Goal: Task Accomplishment & Management: Manage account settings

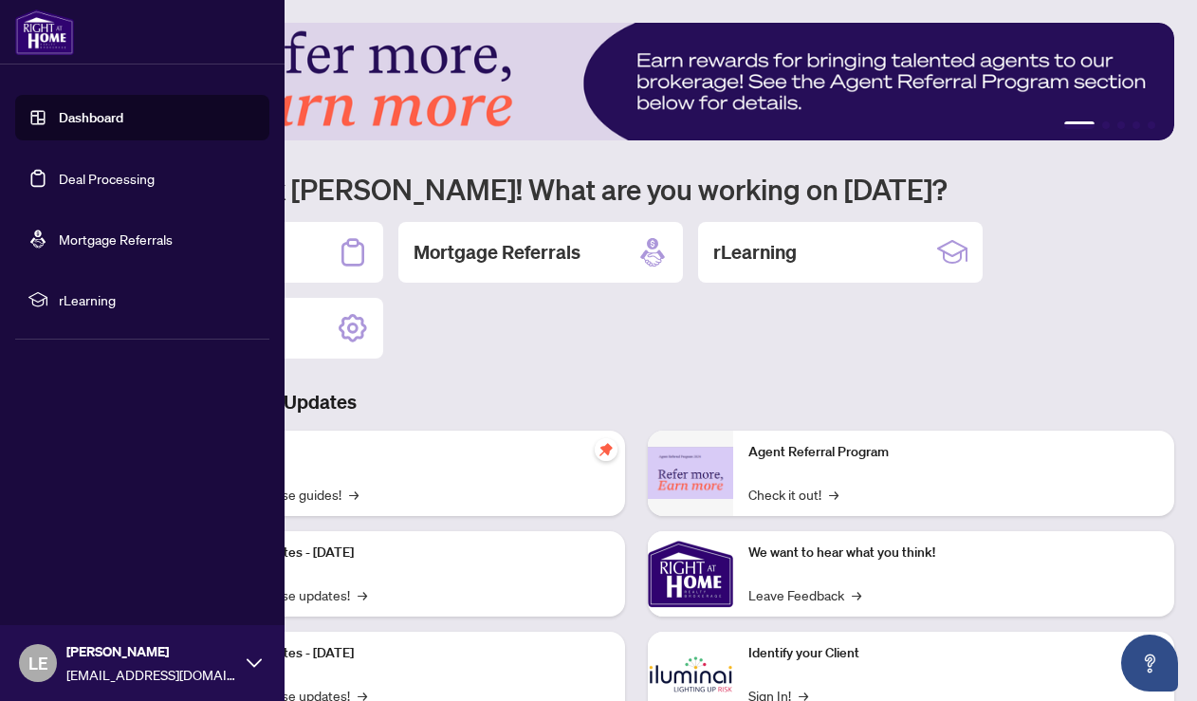
click at [59, 175] on link "Deal Processing" at bounding box center [107, 178] width 96 height 17
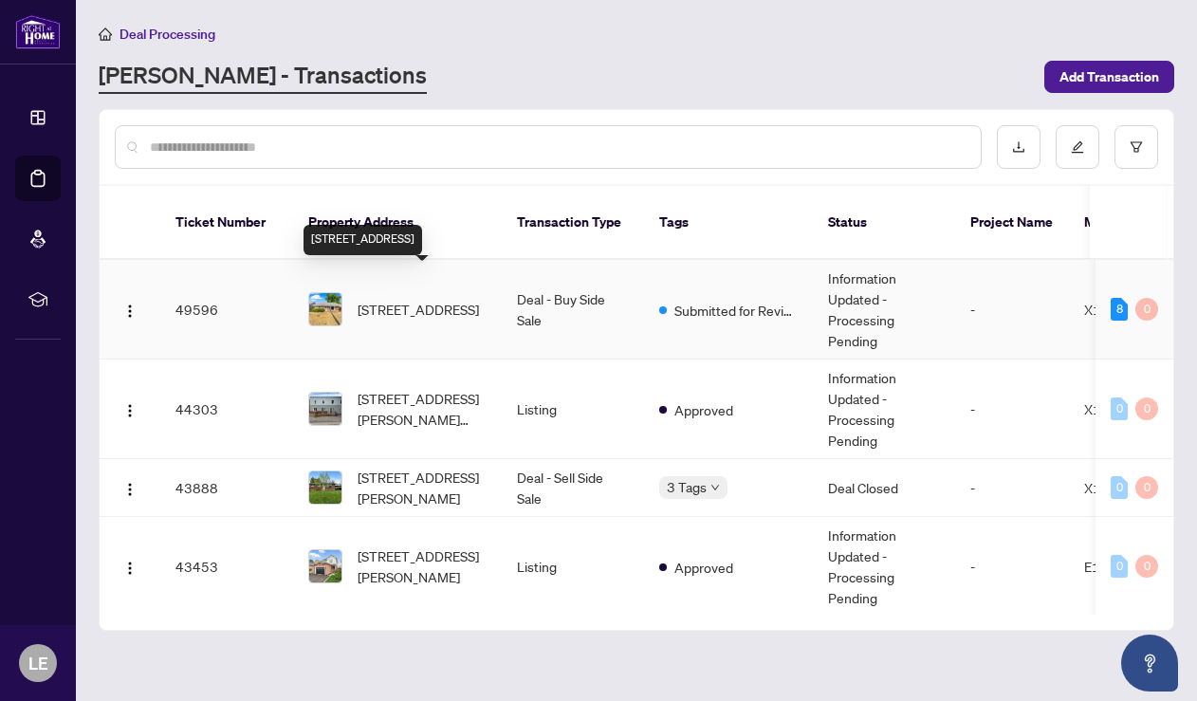
click at [406, 299] on span "[STREET_ADDRESS]" at bounding box center [418, 309] width 121 height 21
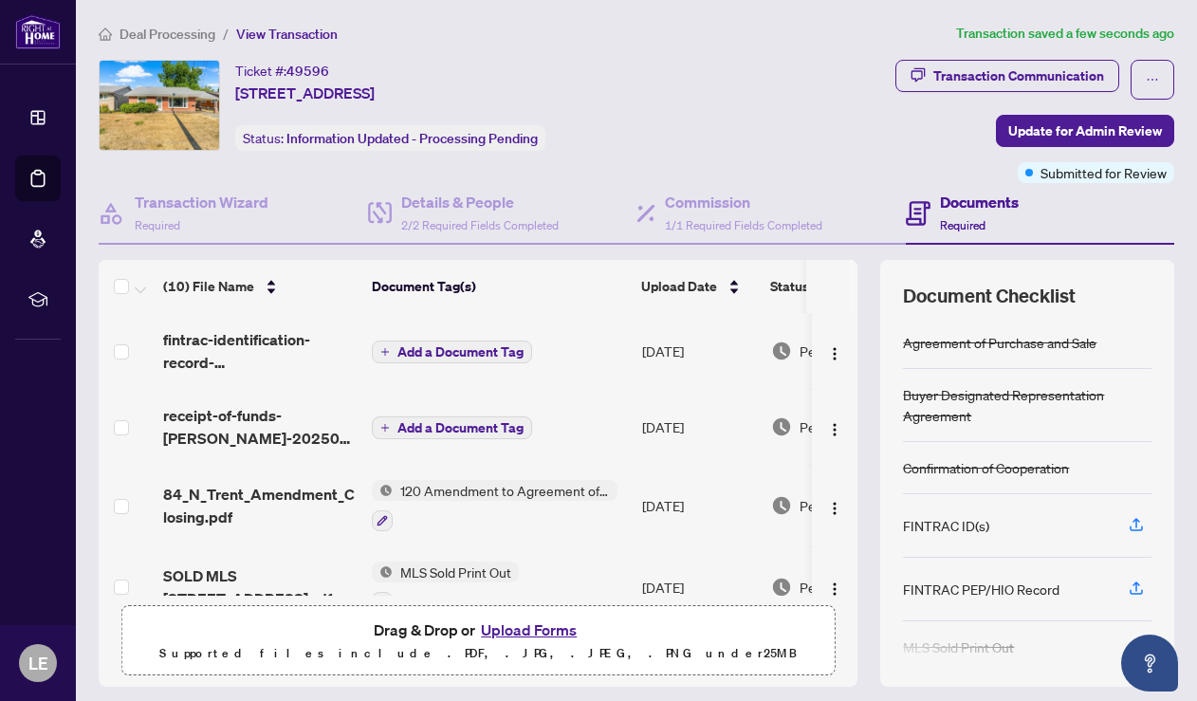
click at [423, 345] on span "Add a Document Tag" at bounding box center [460, 351] width 126 height 13
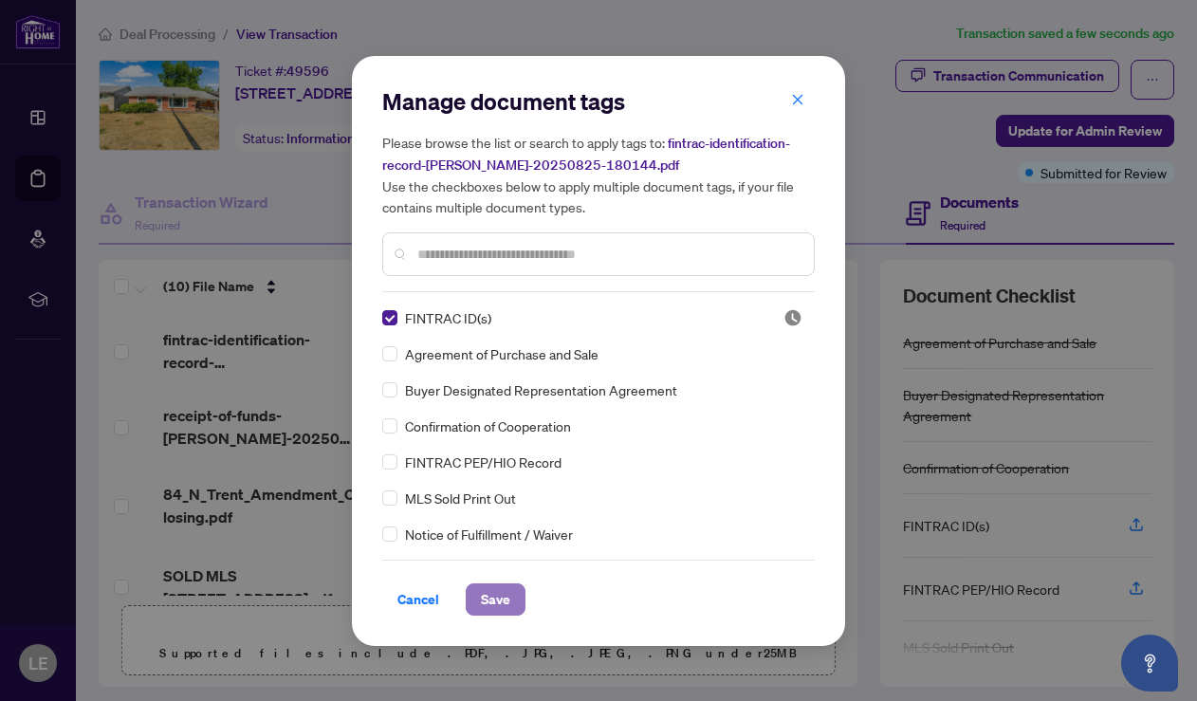
click at [505, 596] on span "Save" at bounding box center [495, 599] width 29 height 30
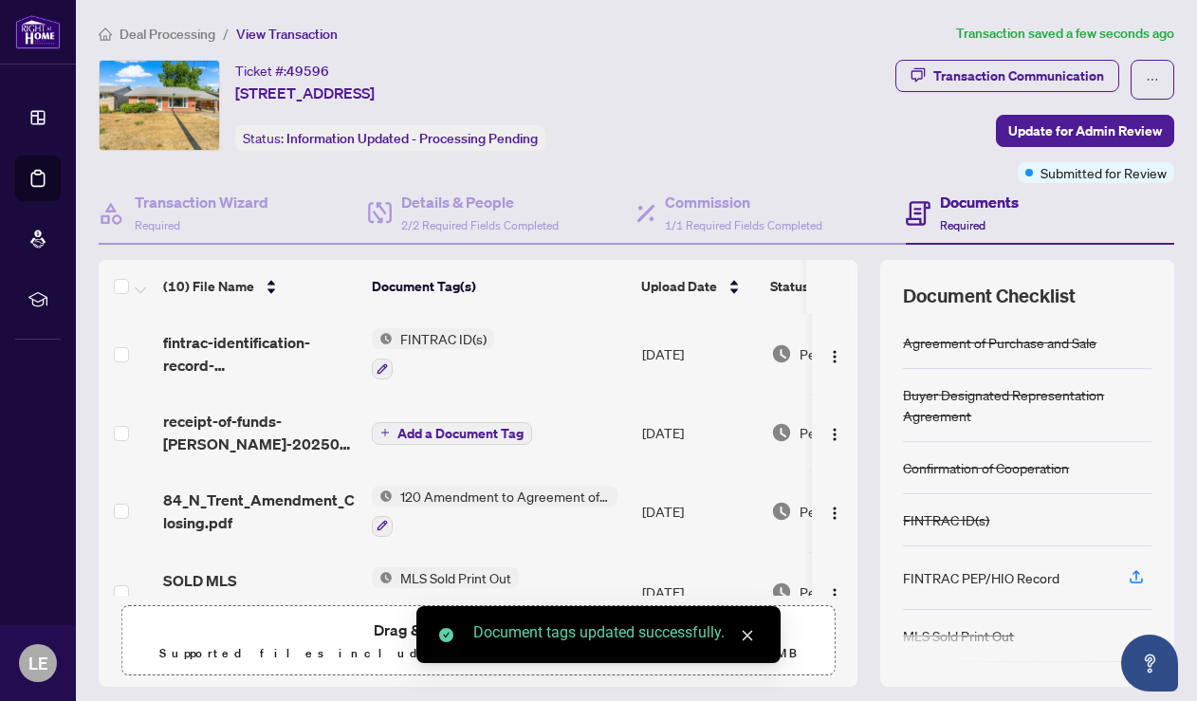
click at [401, 430] on span "Add a Document Tag" at bounding box center [460, 433] width 126 height 13
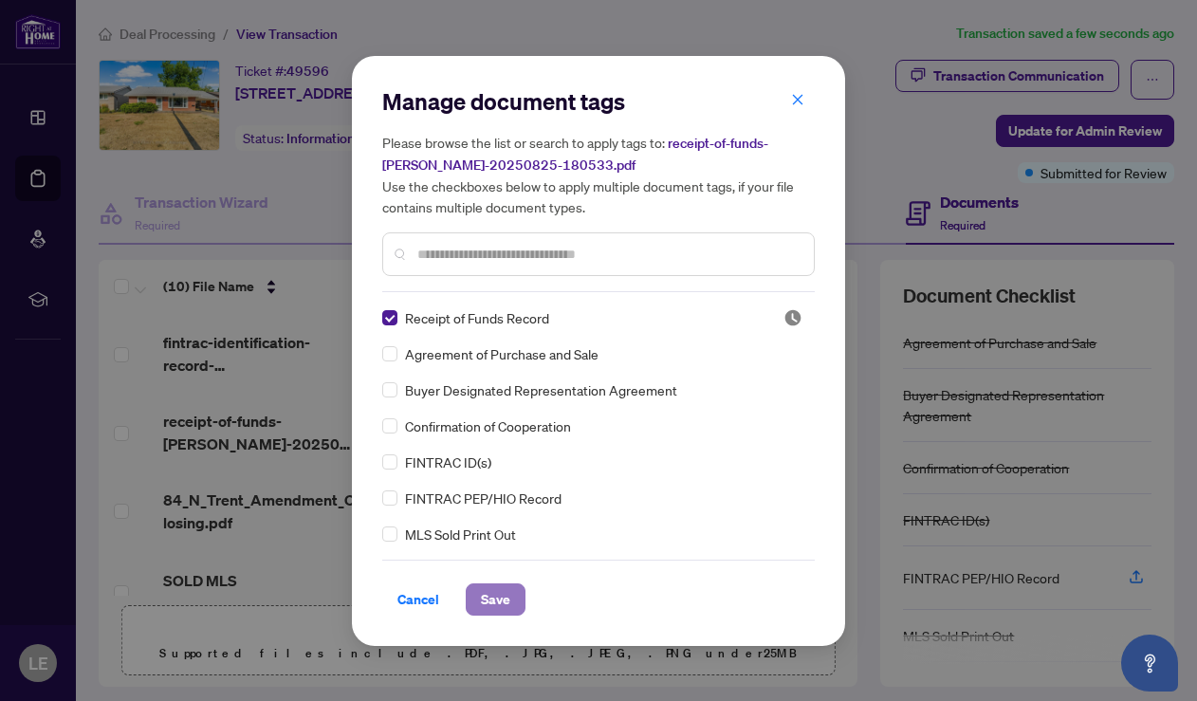
click at [497, 600] on span "Save" at bounding box center [495, 599] width 29 height 30
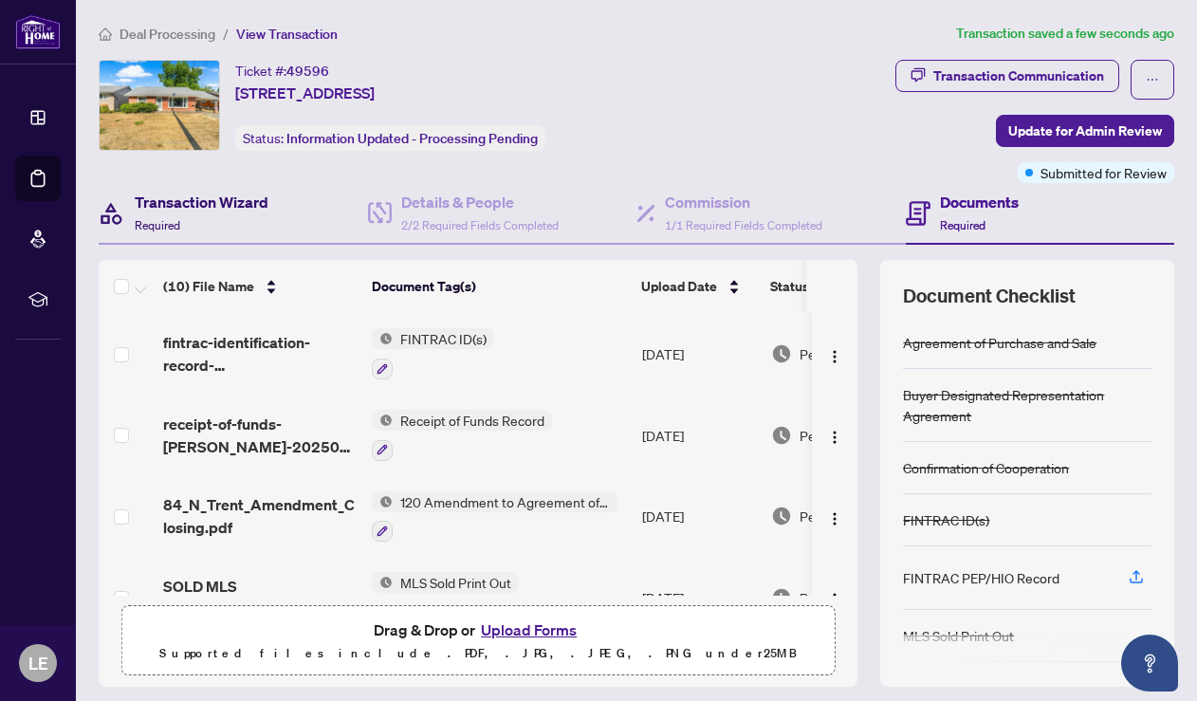
click at [220, 202] on h4 "Transaction Wizard" at bounding box center [202, 202] width 134 height 23
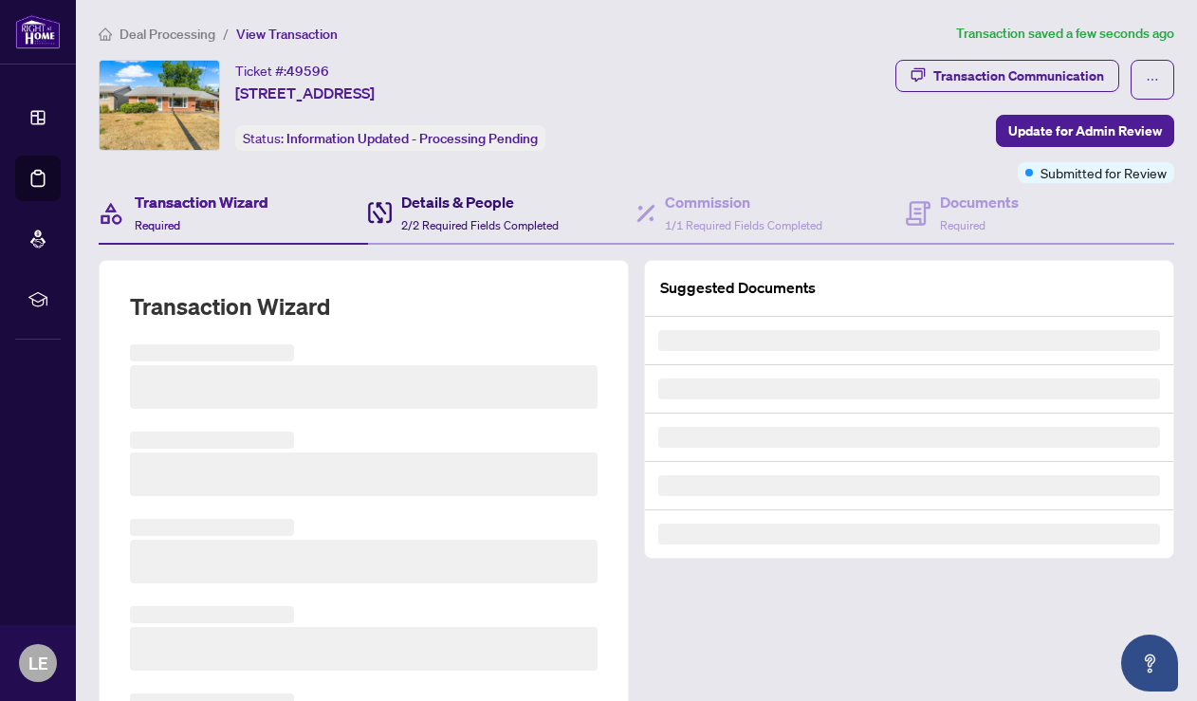
click at [470, 204] on h4 "Details & People" at bounding box center [479, 202] width 157 height 23
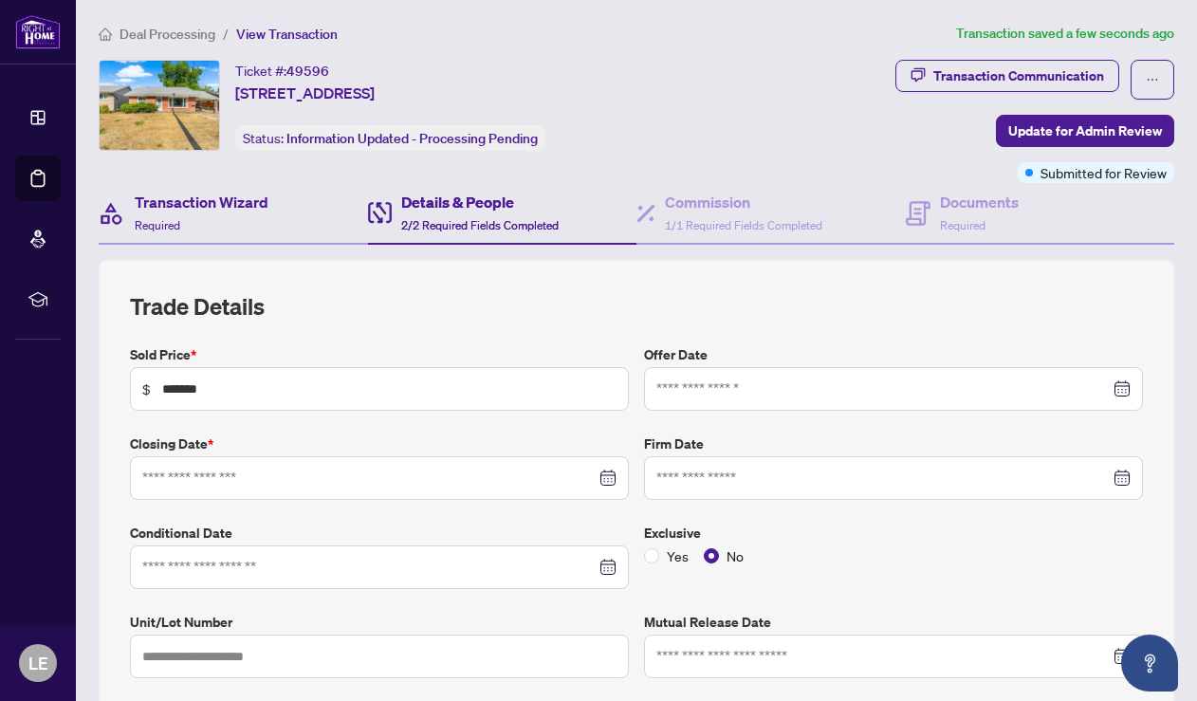
type input "**********"
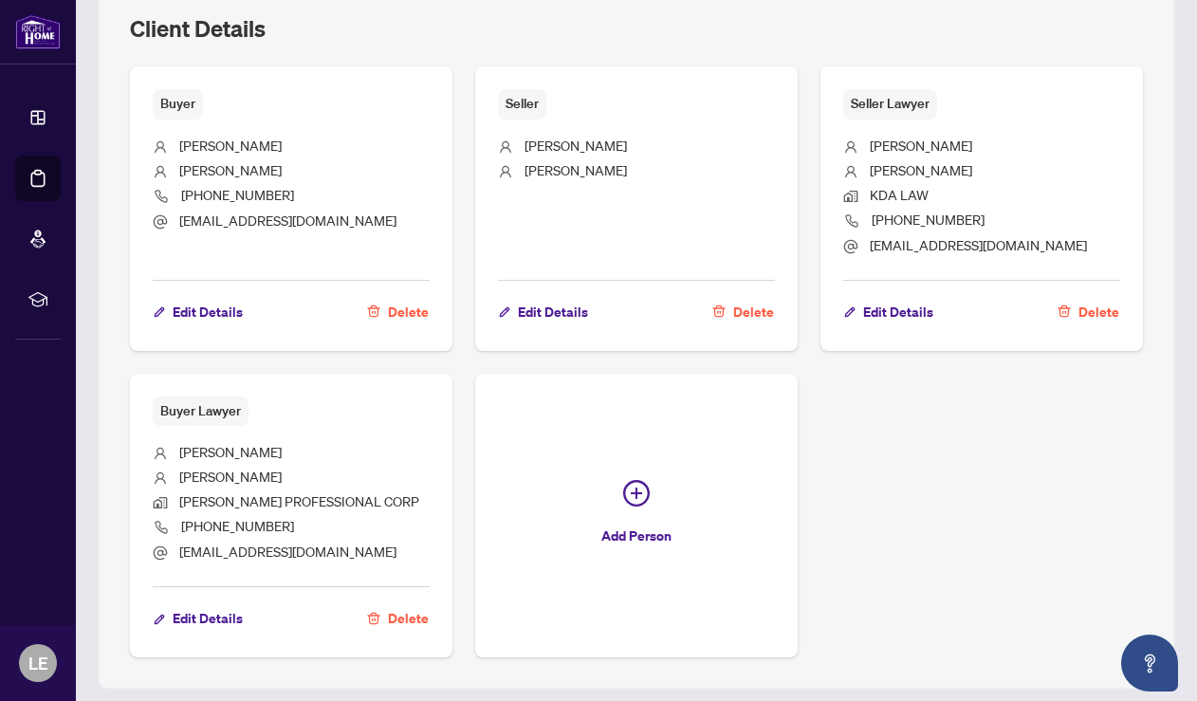
scroll to position [1140, 0]
drag, startPoint x: 874, startPoint y: 141, endPoint x: 947, endPoint y: 182, distance: 83.7
click at [947, 182] on ul "[PERSON_NAME] KDA LAW [PHONE_NUMBER] [EMAIL_ADDRESS][DOMAIN_NAME]" at bounding box center [981, 192] width 277 height 147
click at [947, 183] on li "KDA LAW" at bounding box center [981, 195] width 277 height 25
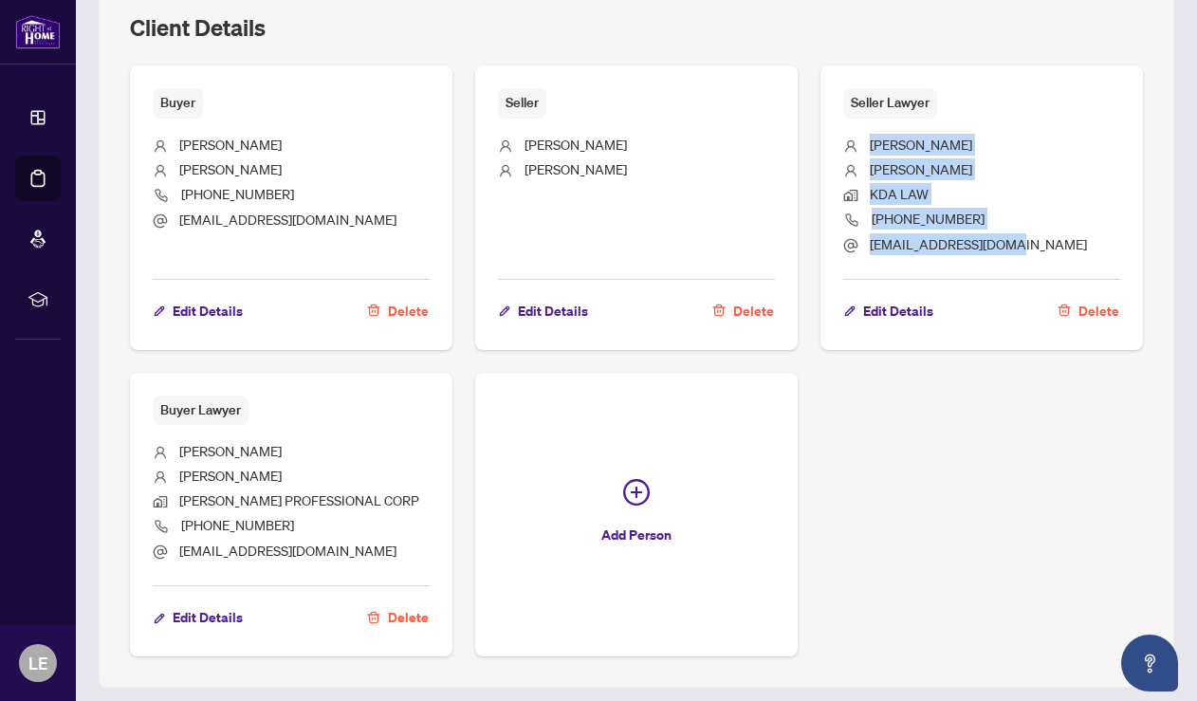
drag, startPoint x: 998, startPoint y: 249, endPoint x: 867, endPoint y: 136, distance: 172.8
click at [867, 136] on ul "[PERSON_NAME] KDA LAW [PHONE_NUMBER] [EMAIL_ADDRESS][DOMAIN_NAME]" at bounding box center [981, 192] width 277 height 147
copy ul "[PERSON_NAME] KDA LAW [PHONE_NUMBER] [EMAIL_ADDRESS][DOMAIN_NAME]"
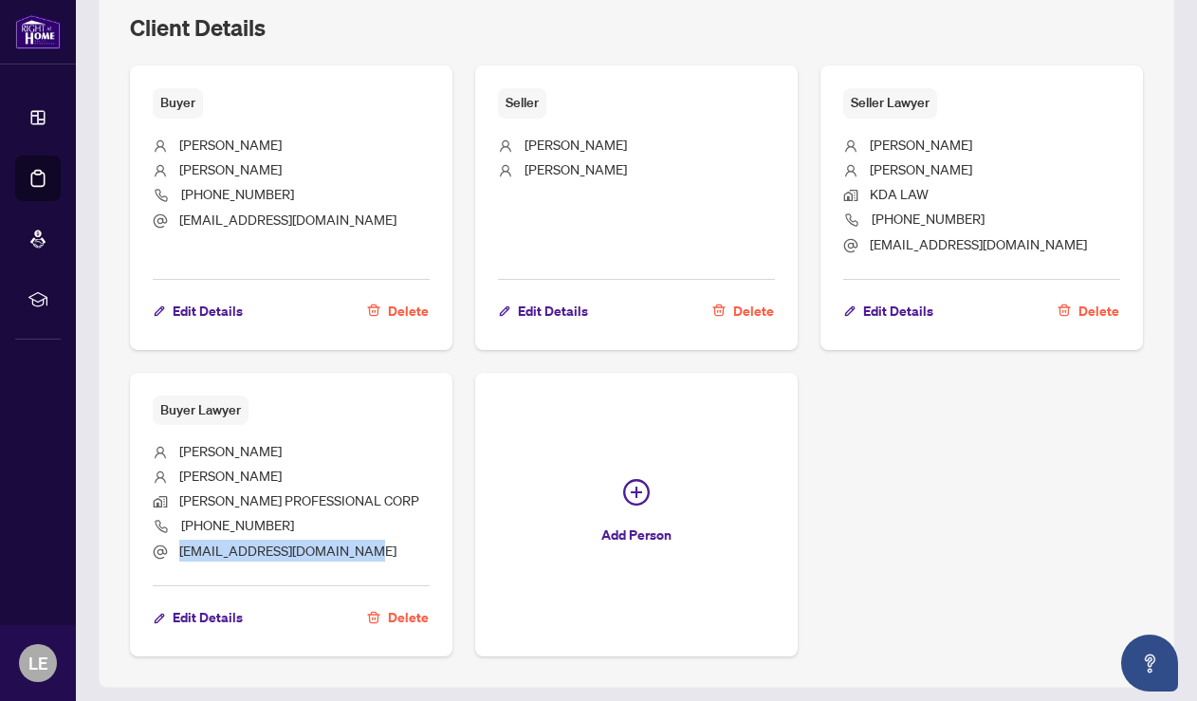
drag, startPoint x: 356, startPoint y: 570, endPoint x: 180, endPoint y: 569, distance: 175.5
click at [180, 564] on li "[EMAIL_ADDRESS][DOMAIN_NAME]" at bounding box center [291, 552] width 277 height 25
copy span "[EMAIL_ADDRESS][DOMAIN_NAME]"
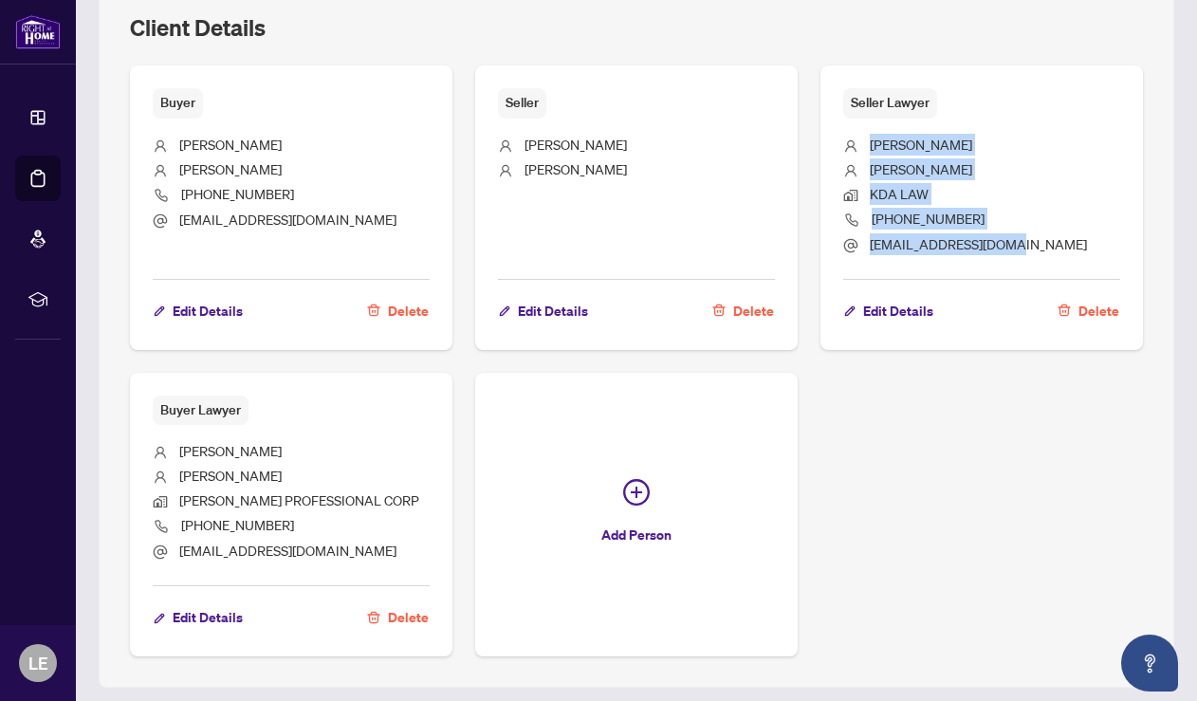
drag, startPoint x: 1002, startPoint y: 244, endPoint x: 862, endPoint y: 139, distance: 174.2
click at [862, 139] on ul "[PERSON_NAME] KDA LAW [PHONE_NUMBER] [EMAIL_ADDRESS][DOMAIN_NAME]" at bounding box center [981, 192] width 277 height 147
copy ul "[PERSON_NAME] KDA LAW [PHONE_NUMBER] [EMAIL_ADDRESS][DOMAIN_NAME]"
click at [1004, 212] on li "[PHONE_NUMBER]" at bounding box center [981, 221] width 277 height 26
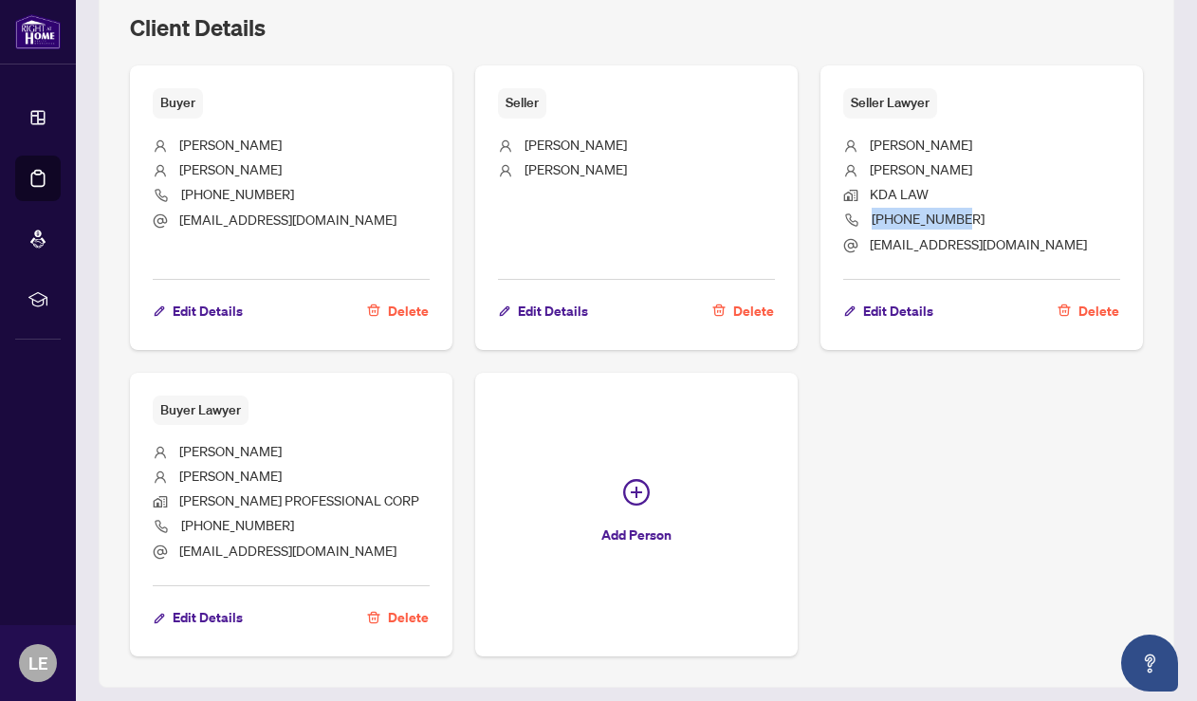
drag, startPoint x: 965, startPoint y: 212, endPoint x: 873, endPoint y: 212, distance: 92.0
click at [873, 212] on li "[PHONE_NUMBER]" at bounding box center [981, 221] width 277 height 26
copy span "[PHONE_NUMBER]"
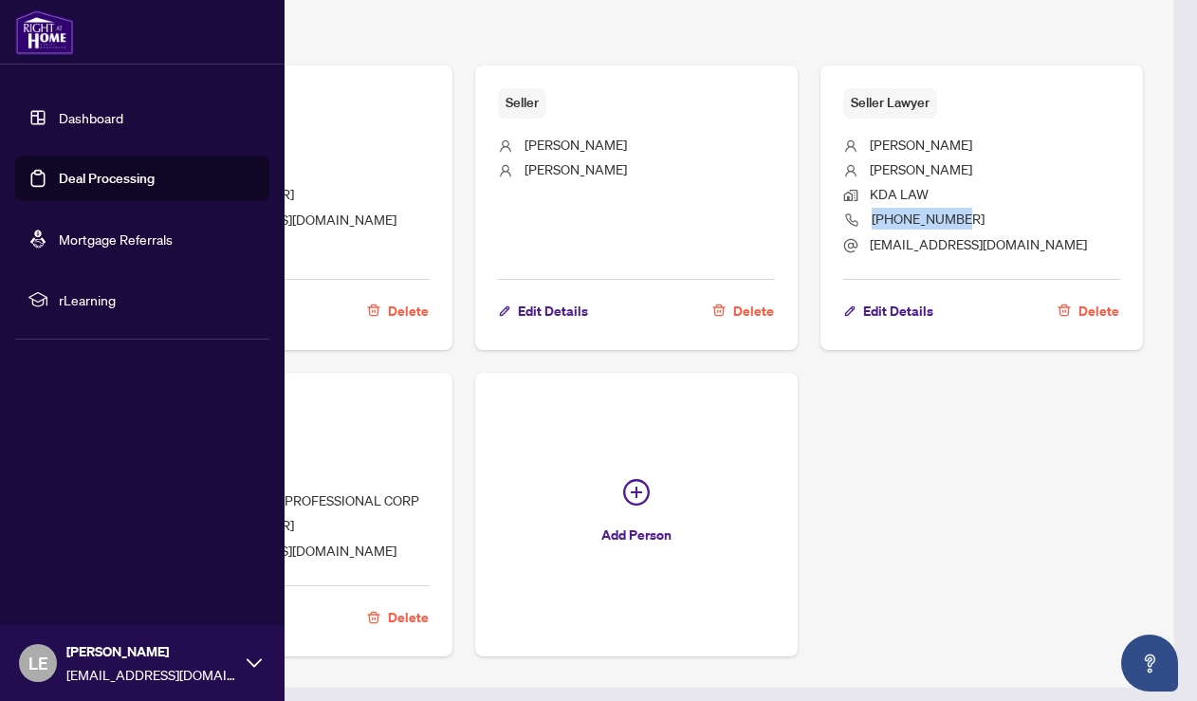
click at [59, 176] on link "Deal Processing" at bounding box center [107, 178] width 96 height 17
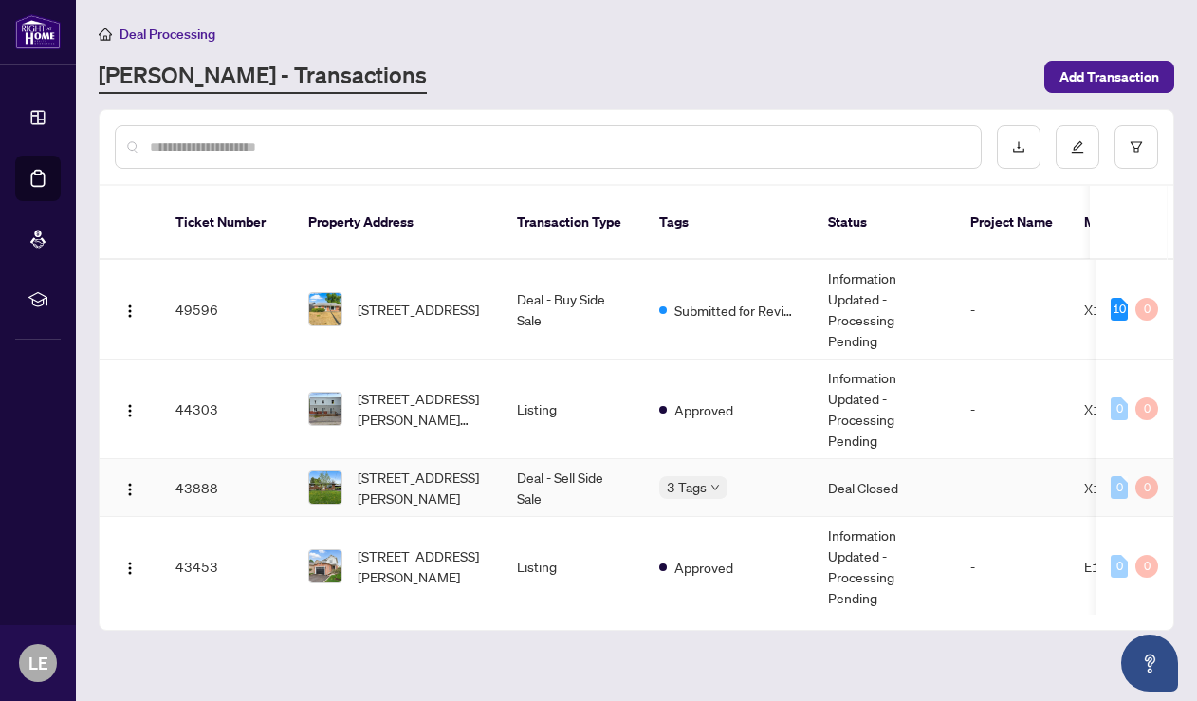
scroll to position [4, 0]
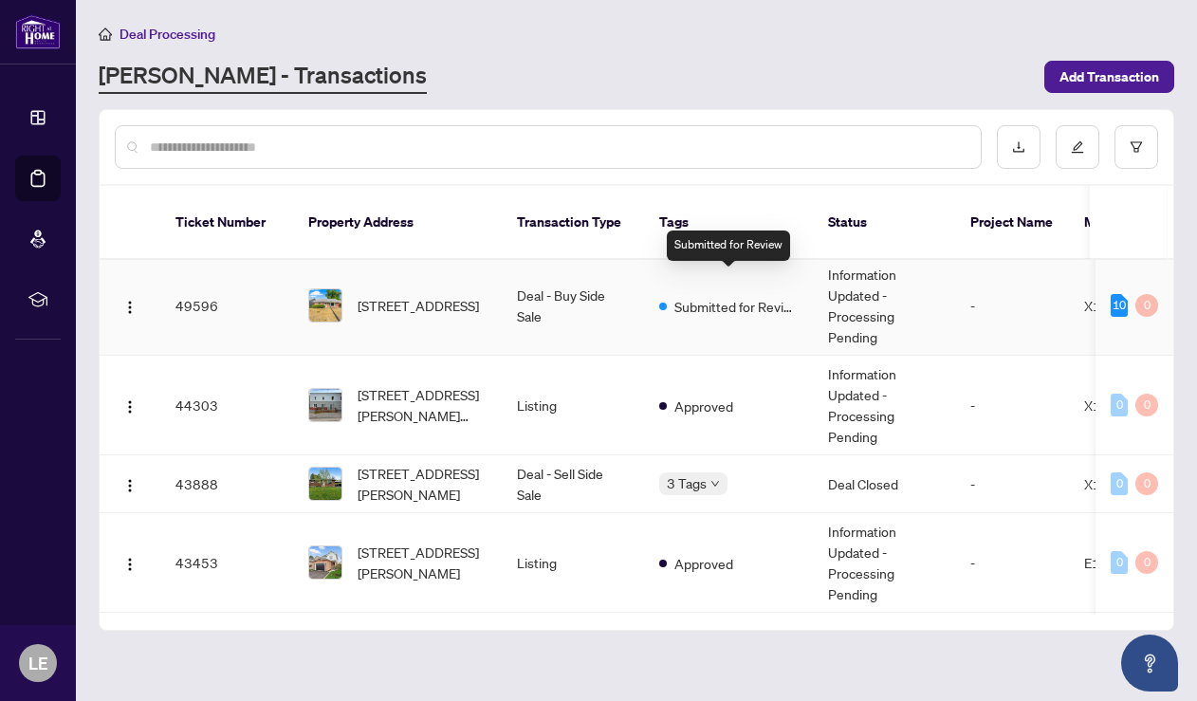
click at [684, 296] on span "Submitted for Review" at bounding box center [735, 306] width 123 height 21
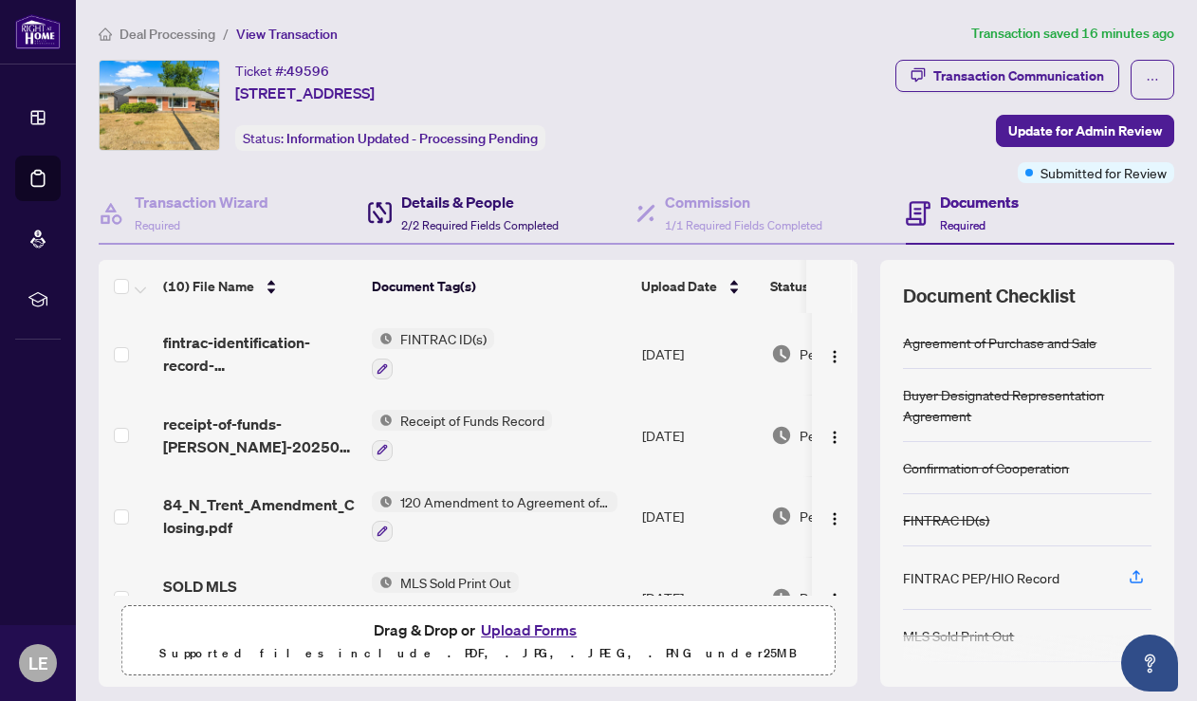
click at [466, 207] on h4 "Details & People" at bounding box center [479, 202] width 157 height 23
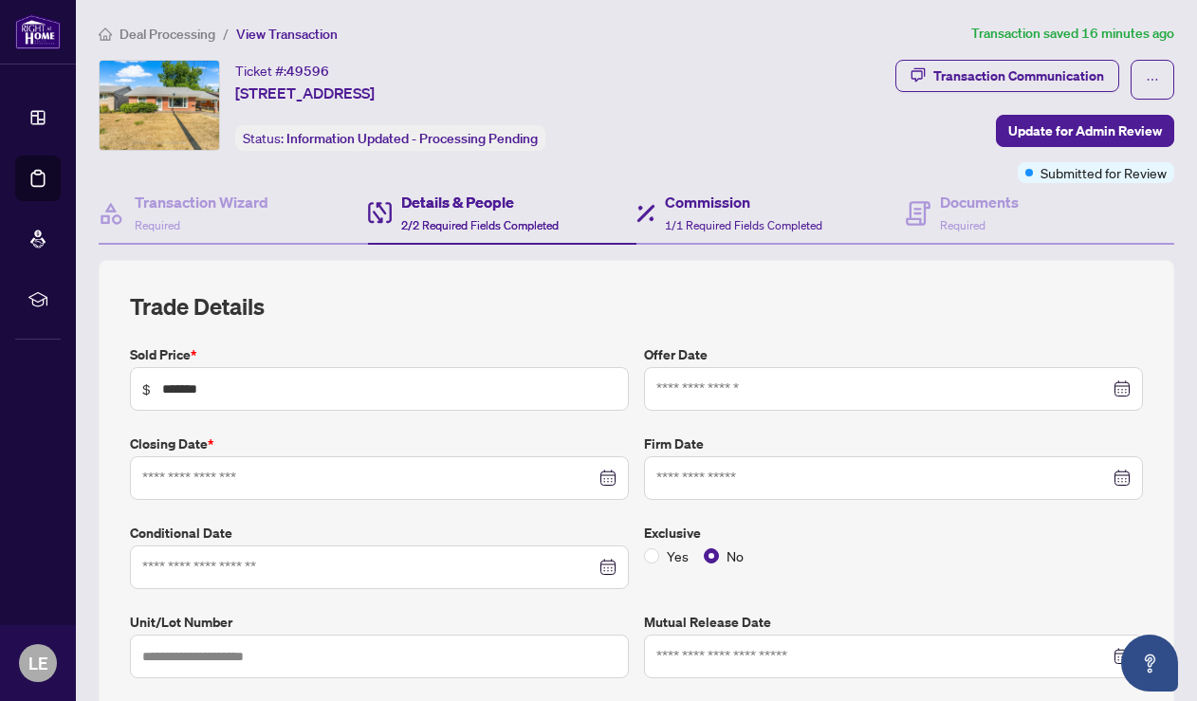
type input "**********"
click at [719, 202] on h4 "Commission" at bounding box center [743, 202] width 157 height 23
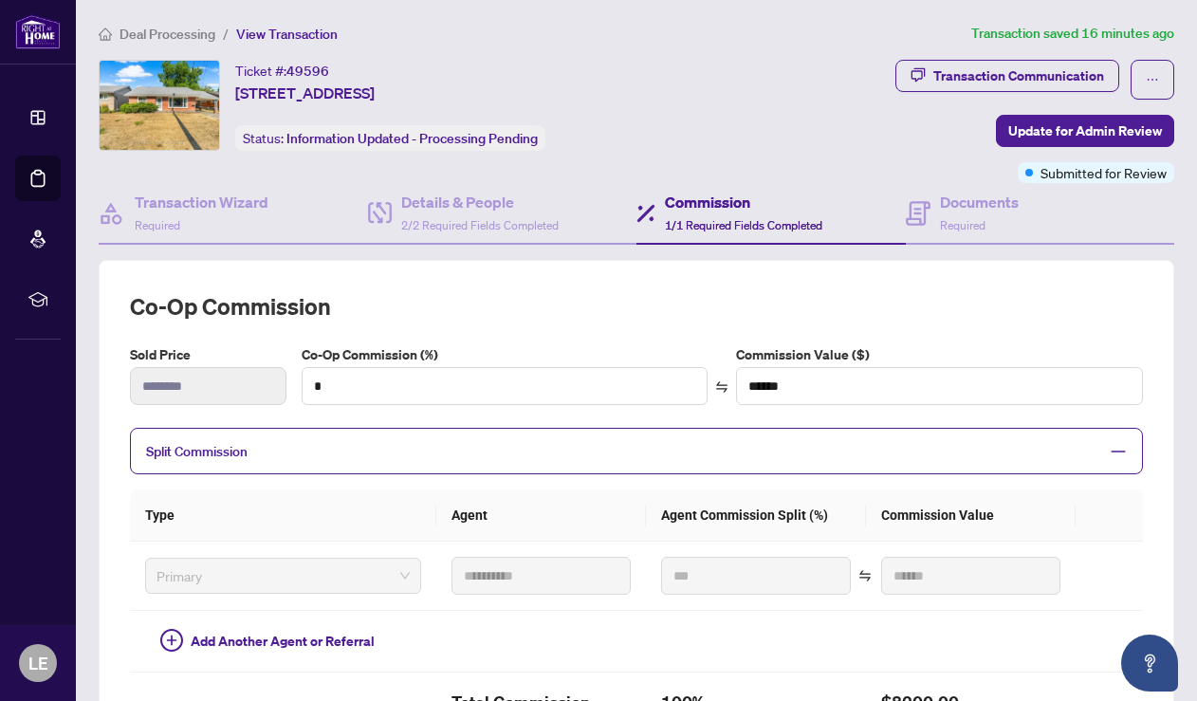
click at [938, 233] on div "Documents Required" at bounding box center [1040, 214] width 269 height 62
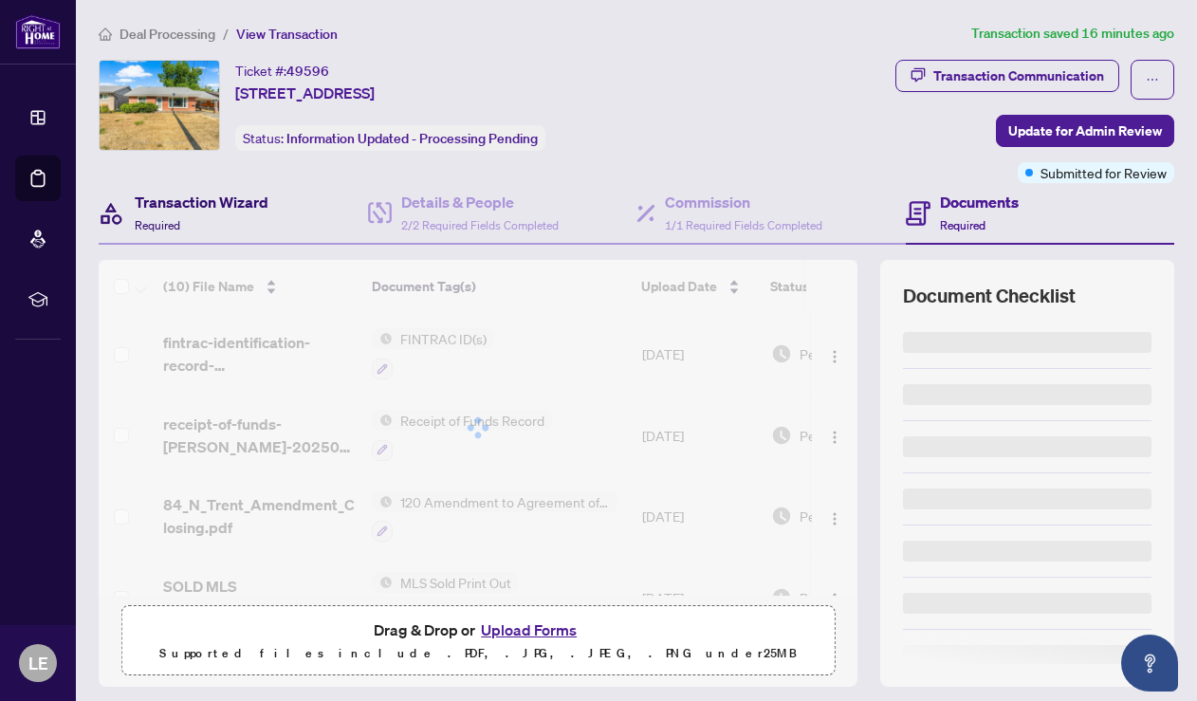
click at [245, 208] on h4 "Transaction Wizard" at bounding box center [202, 202] width 134 height 23
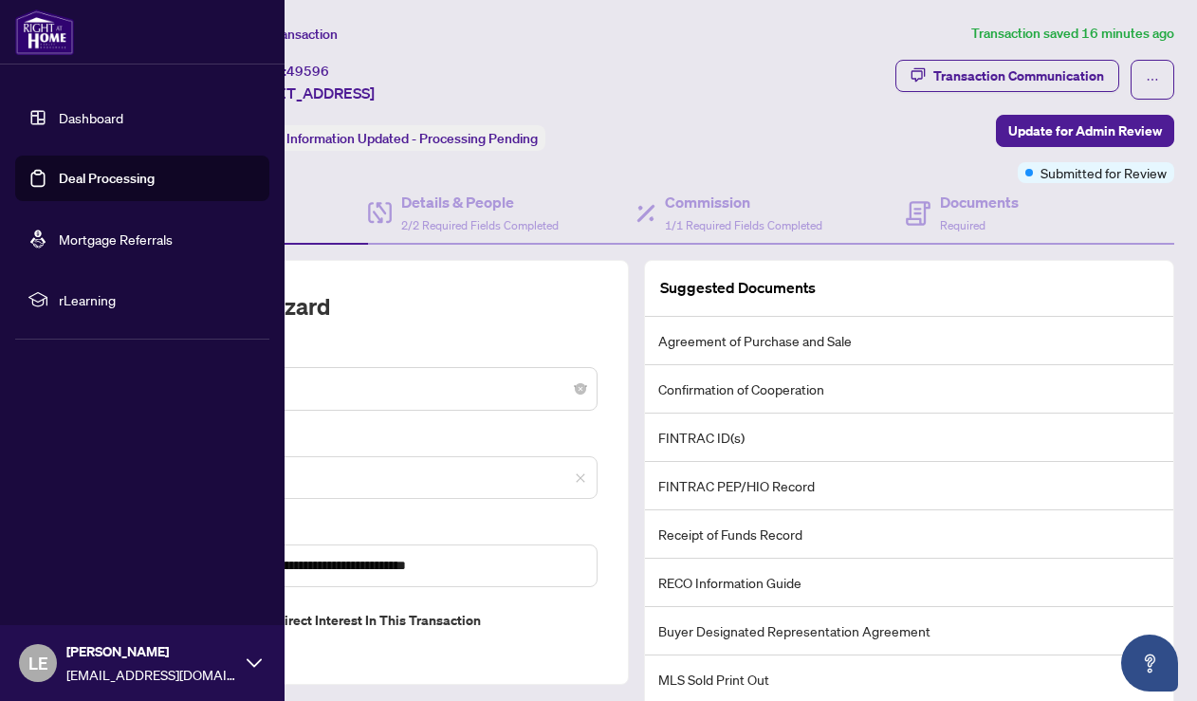
click at [49, 36] on img at bounding box center [44, 32] width 59 height 46
